Goal: Navigation & Orientation: Find specific page/section

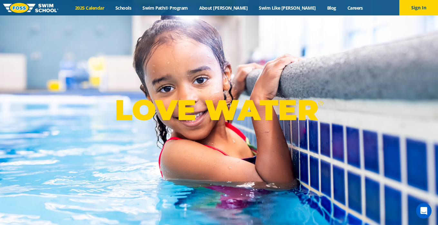
click at [110, 9] on link "2025 Calendar" at bounding box center [90, 8] width 40 height 6
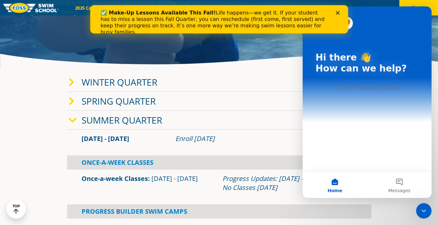
click at [337, 12] on polygon "Close" at bounding box center [338, 13] width 4 height 4
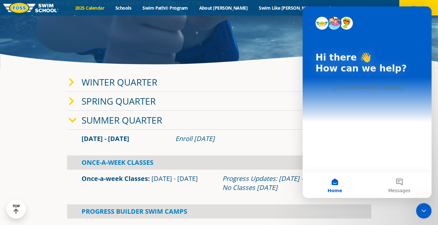
click at [423, 205] on div "Close Intercom Messenger" at bounding box center [423, 210] width 15 height 15
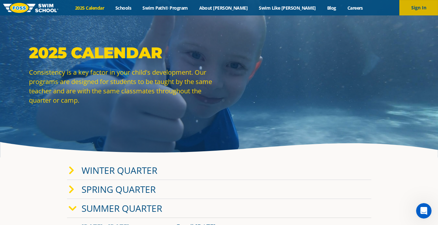
click at [414, 8] on button "Sign In" at bounding box center [418, 7] width 39 height 15
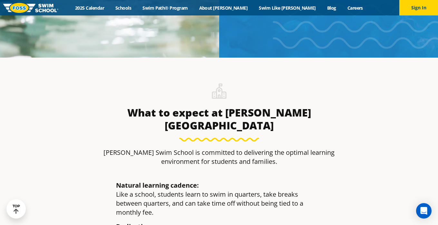
scroll to position [745, 0]
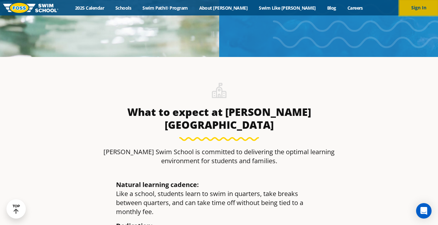
click at [435, 5] on button "Sign In" at bounding box center [418, 7] width 39 height 15
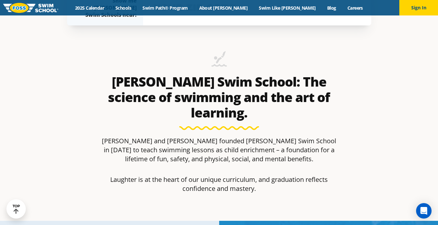
scroll to position [257, 0]
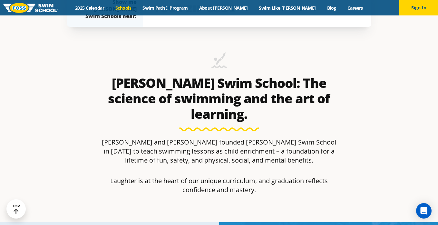
click at [137, 9] on link "Schools" at bounding box center [123, 8] width 27 height 6
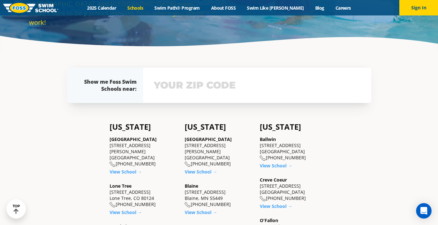
scroll to position [129, 0]
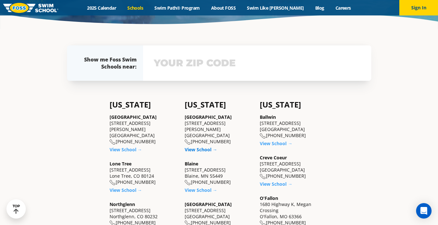
click at [196, 147] on link "View School →" at bounding box center [201, 150] width 33 height 6
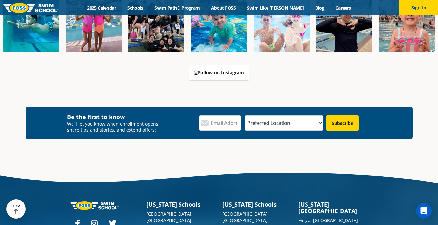
scroll to position [2222, 0]
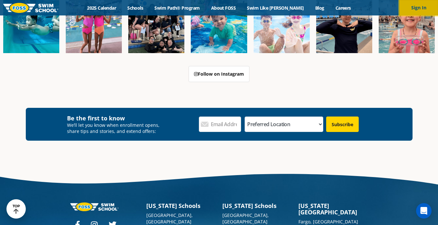
click at [421, 7] on button "Sign In" at bounding box center [418, 7] width 39 height 15
